Goal: Transaction & Acquisition: Purchase product/service

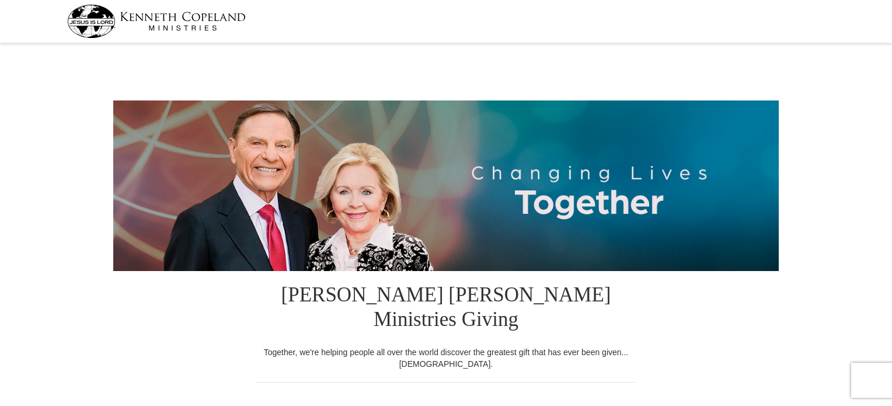
select select "NE"
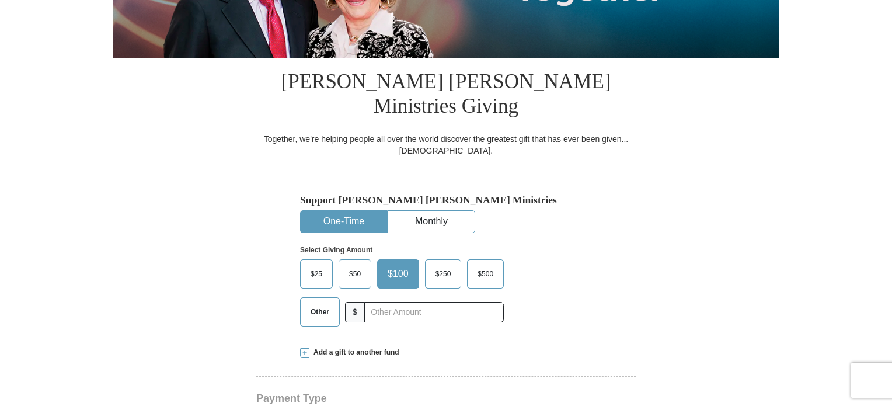
scroll to position [234, 0]
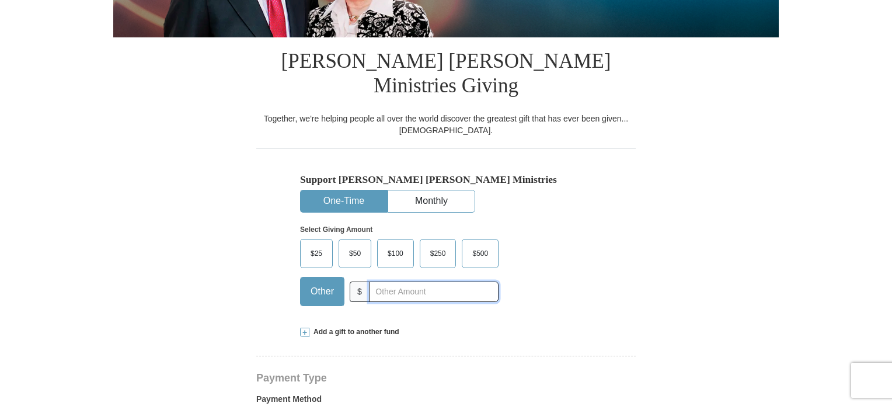
click at [423, 281] on input "text" at bounding box center [434, 291] width 130 height 20
type input "20.00"
click at [609, 268] on div "Support Kenneth Copeland Ministries One-Time Monthly Select Giving Amount Amoun…" at bounding box center [446, 231] width 380 height 166
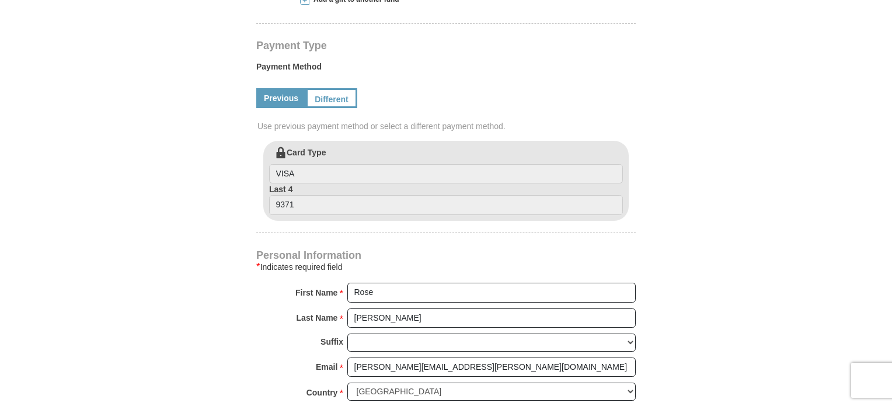
scroll to position [584, 0]
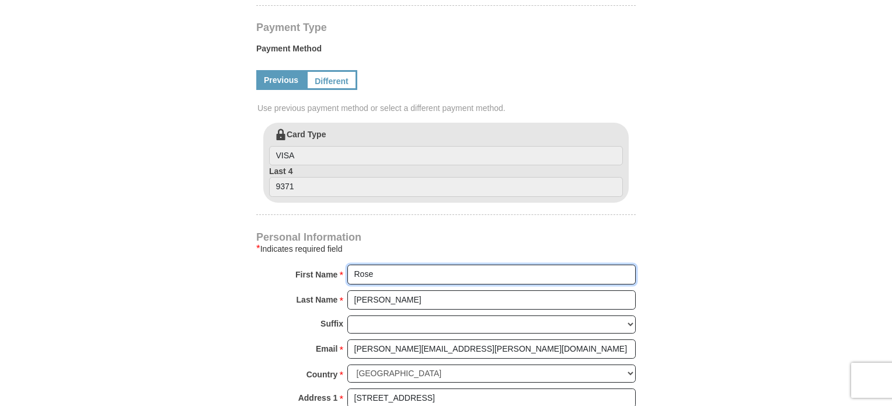
click at [403, 265] on input "Rose" at bounding box center [491, 275] width 288 height 20
type input "[PERSON_NAME]"
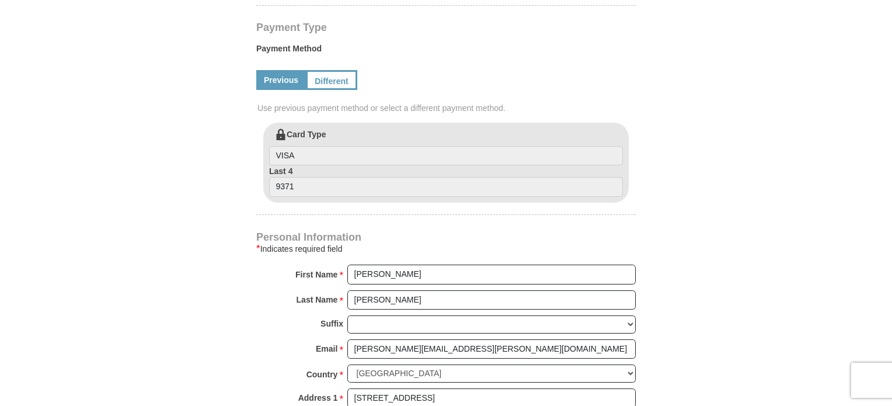
click at [689, 270] on form "Kenneth Copeland Ministries Giving Together, we're helping people all over the …" at bounding box center [446, 108] width 666 height 1290
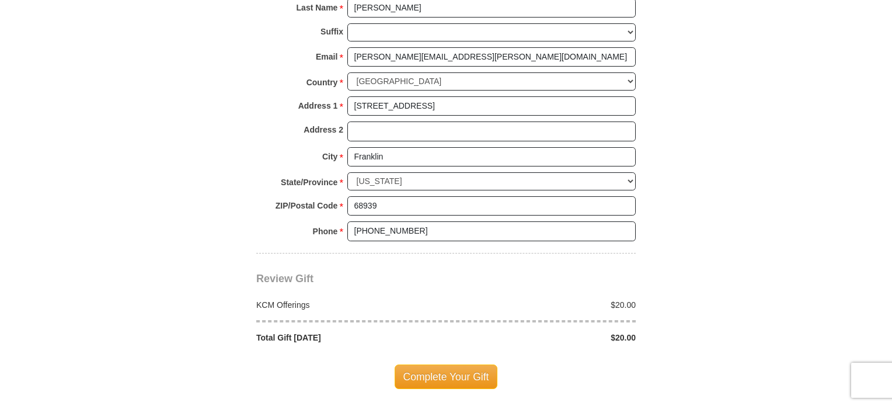
scroll to position [934, 0]
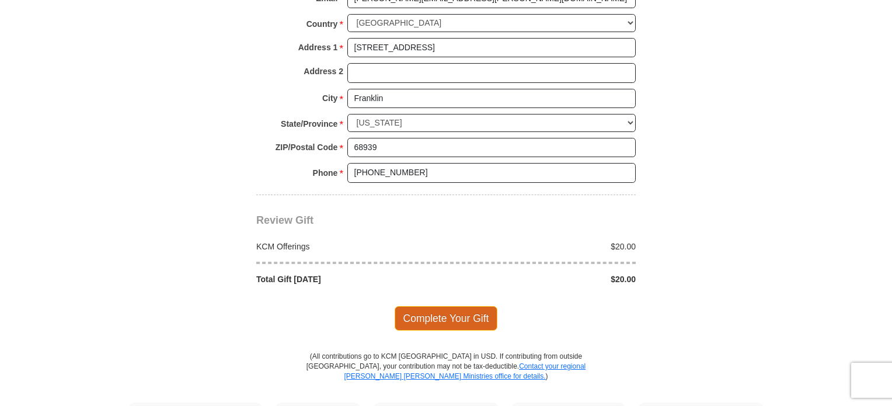
click at [456, 306] on span "Complete Your Gift" at bounding box center [446, 318] width 103 height 25
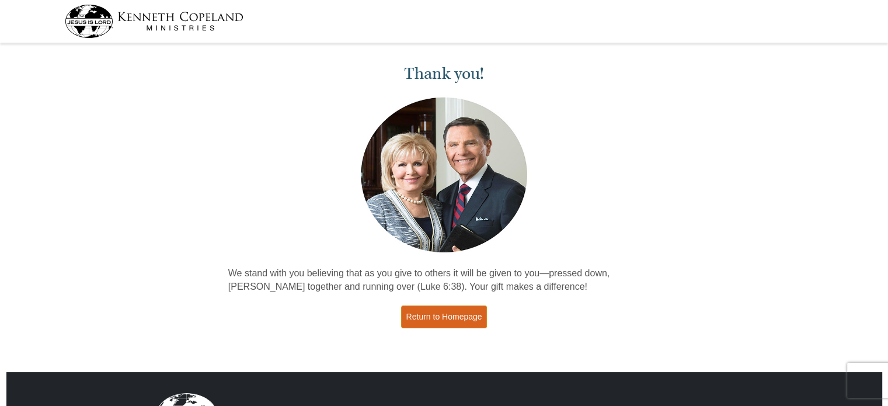
click at [451, 319] on link "Return to Homepage" at bounding box center [444, 316] width 86 height 23
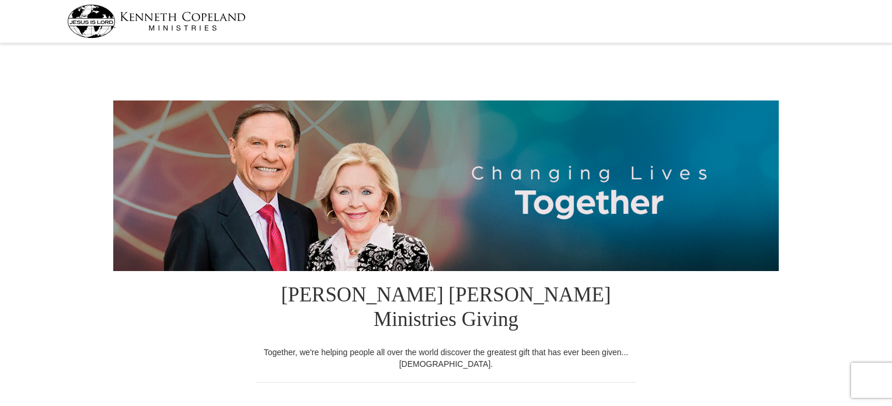
select select "NE"
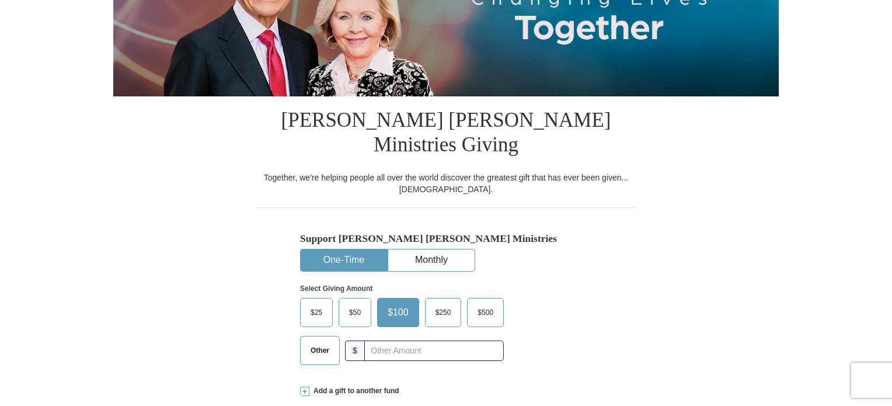
scroll to position [175, 0]
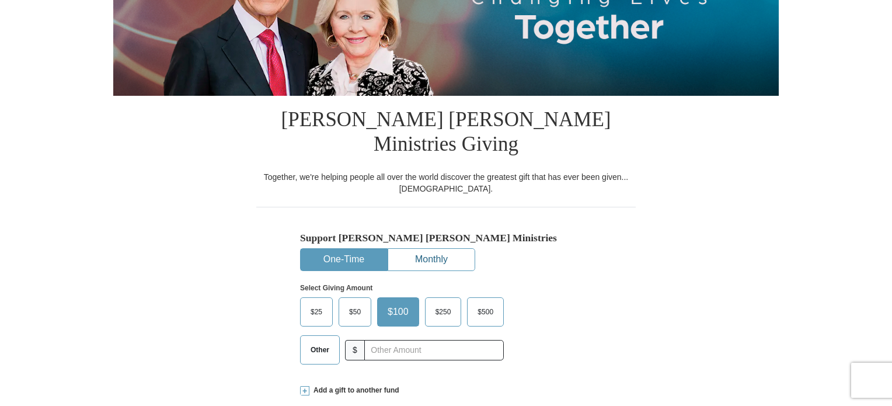
click at [422, 249] on button "Monthly" at bounding box center [431, 260] width 86 height 22
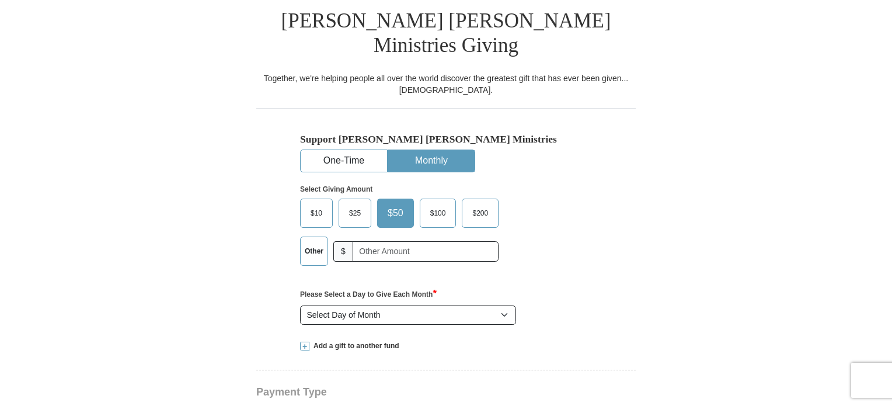
scroll to position [292, 0]
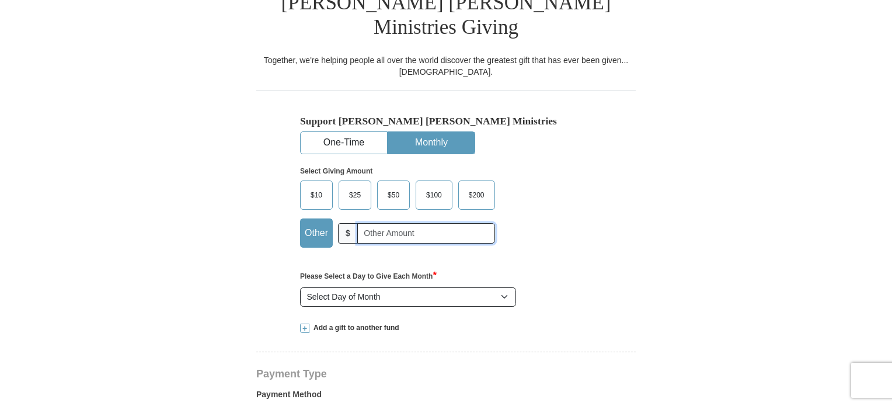
click at [424, 223] on input "text" at bounding box center [426, 233] width 138 height 20
type input "3"
type input "20.00"
click at [463, 287] on select "Select Day of Month 1 2 3 4 5 6 7 8 9 10 11 12 13 14 15 16 17 18 19 20 21 22 23…" at bounding box center [408, 297] width 216 height 20
select select "4"
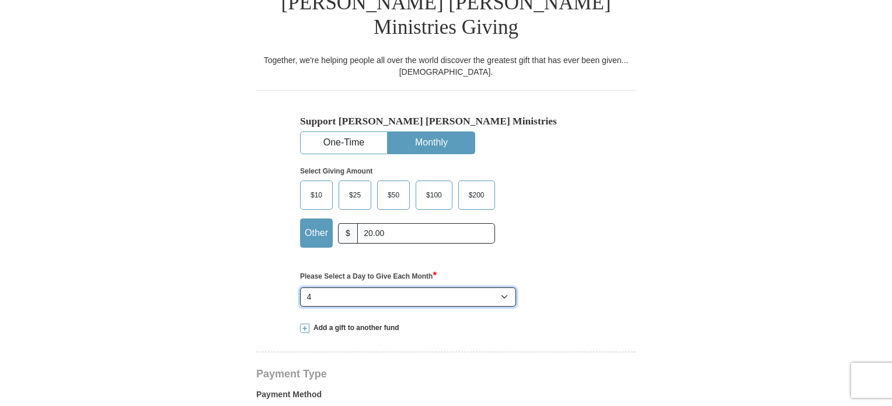
click at [300, 287] on select "Select Day of Month 1 2 3 4 5 6 7 8 9 10 11 12 13 14 15 16 17 18 19 20 21 22 23…" at bounding box center [408, 297] width 216 height 20
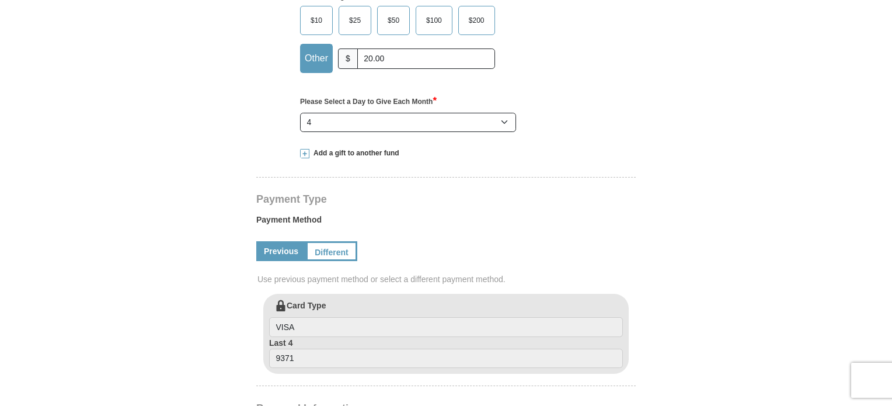
scroll to position [467, 0]
click at [329, 241] on link "Different" at bounding box center [330, 251] width 49 height 20
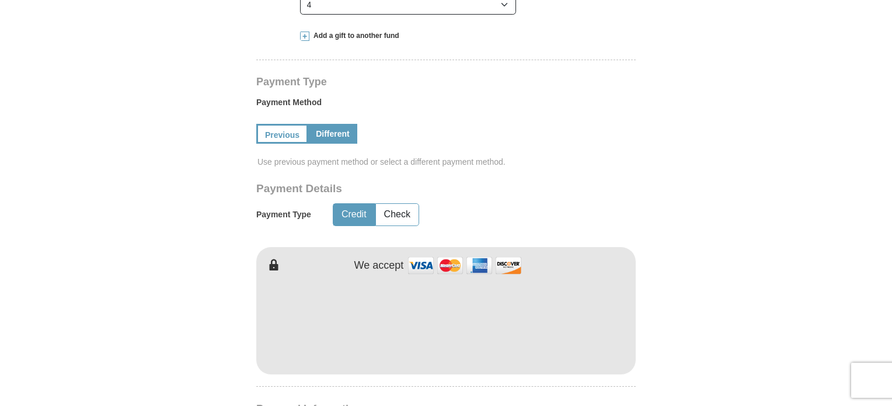
scroll to position [642, 0]
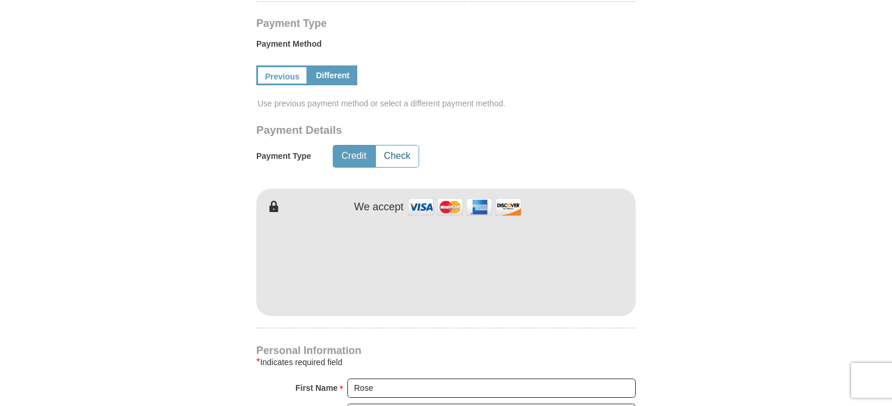
click at [408, 145] on button "Check" at bounding box center [397, 156] width 43 height 22
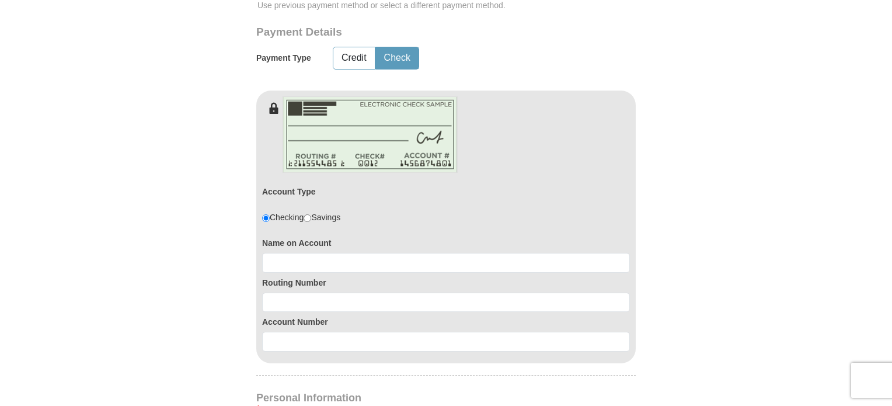
scroll to position [759, 0]
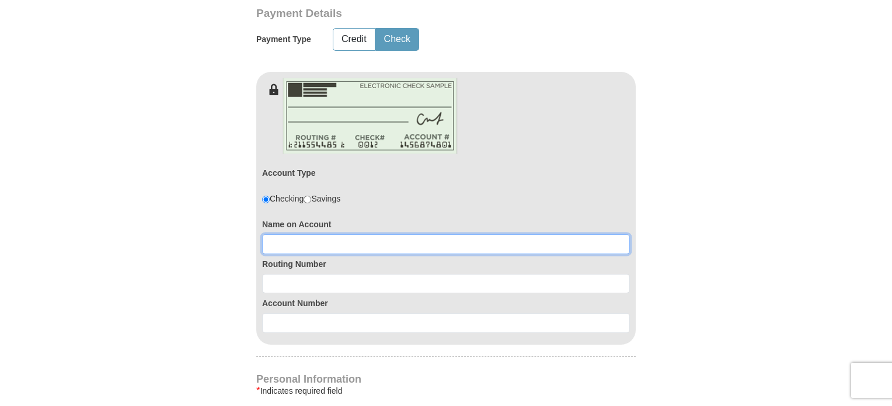
click at [301, 234] on input at bounding box center [446, 244] width 368 height 20
type input "[PERSON_NAME]"
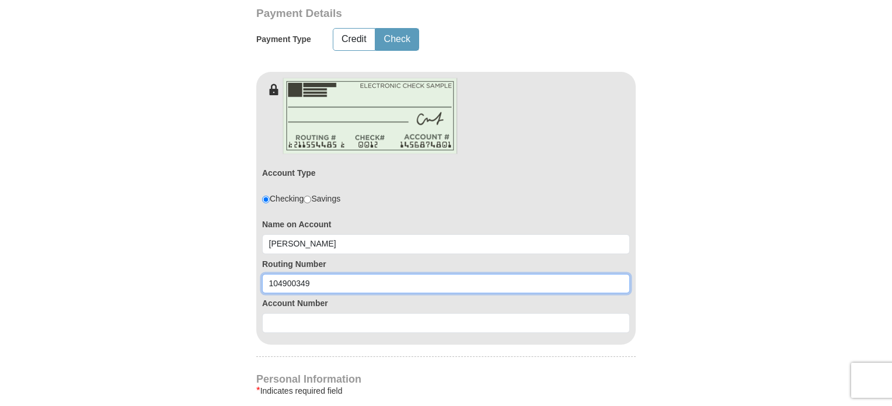
type input "104900349"
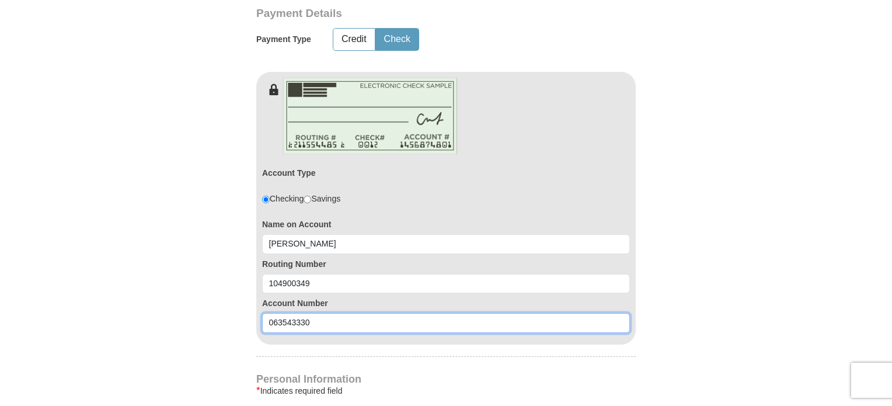
type input "063543330"
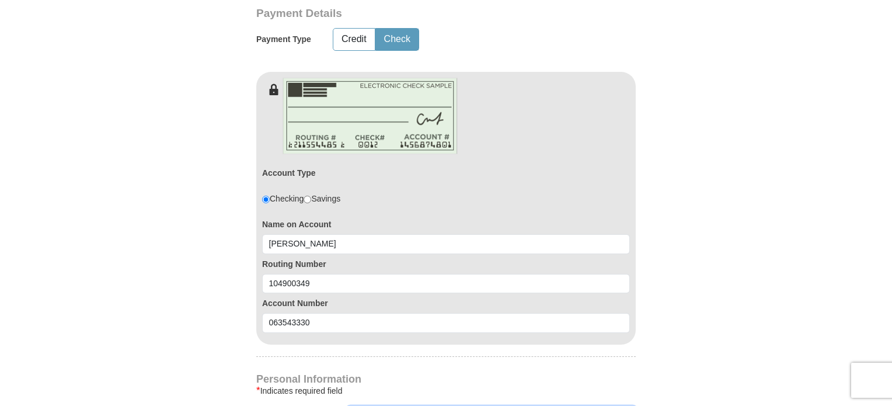
type input "[PERSON_NAME]"
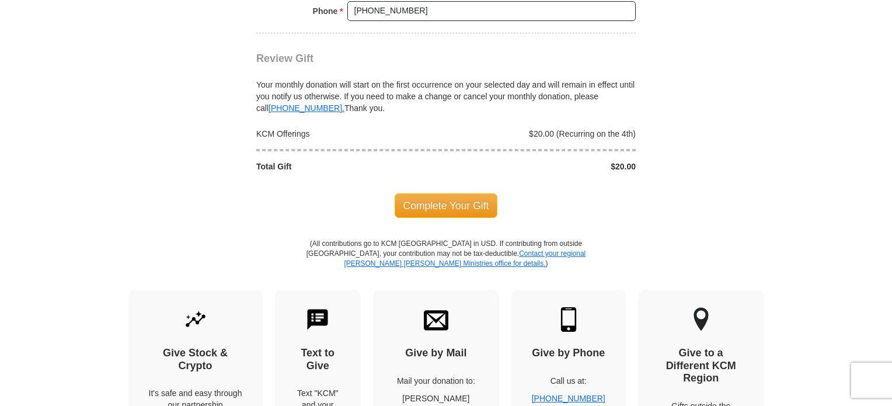
scroll to position [1438, 0]
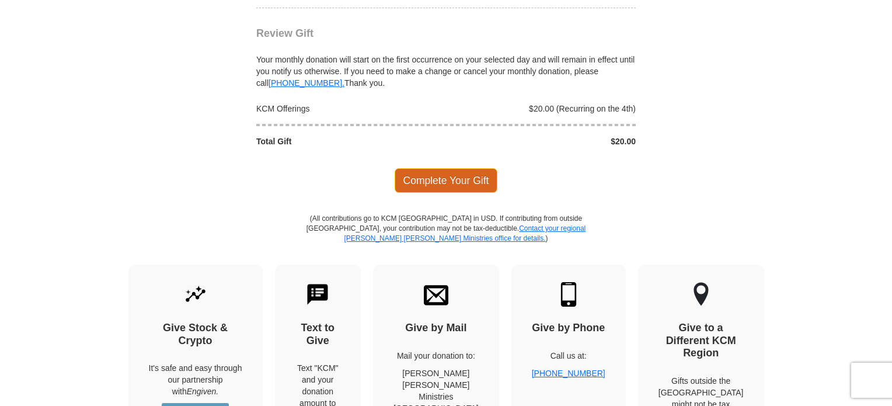
click at [450, 168] on span "Complete Your Gift" at bounding box center [446, 180] width 103 height 25
